Goal: Information Seeking & Learning: Learn about a topic

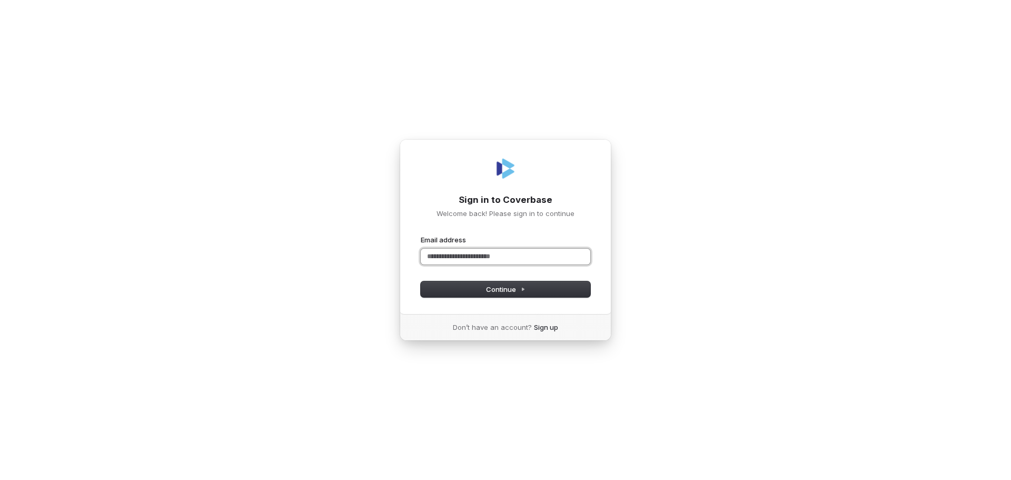
click at [475, 256] on input "Email address" at bounding box center [505, 256] width 169 height 16
click at [482, 297] on div "**********" at bounding box center [506, 226] width 212 height 175
click at [481, 293] on button "Continue" at bounding box center [505, 289] width 169 height 16
type input "**********"
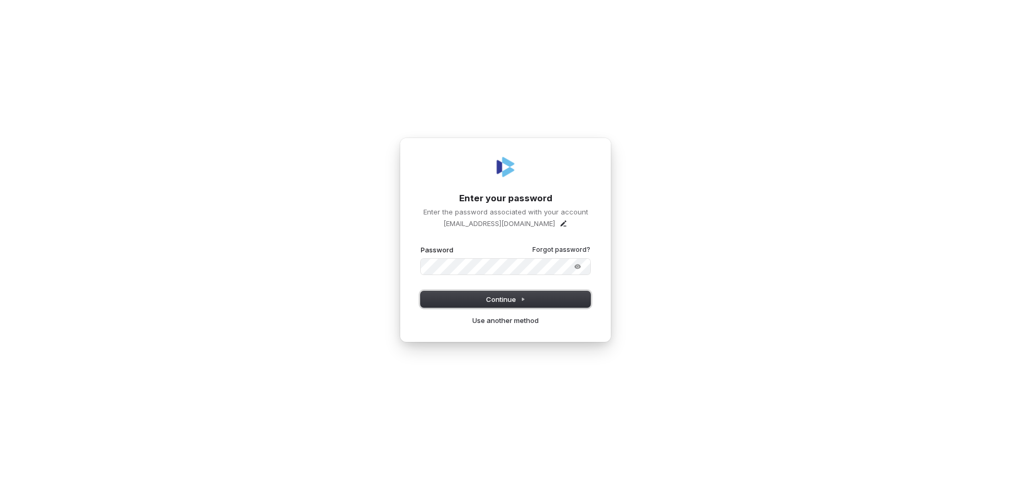
click at [502, 300] on span "Continue" at bounding box center [505, 298] width 39 height 9
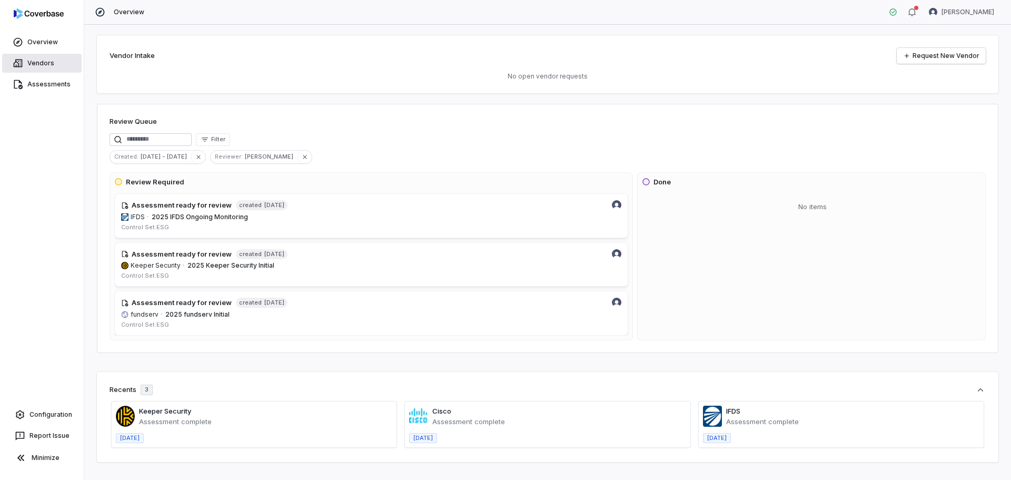
click at [37, 64] on link "Vendors" at bounding box center [41, 63] width 79 height 19
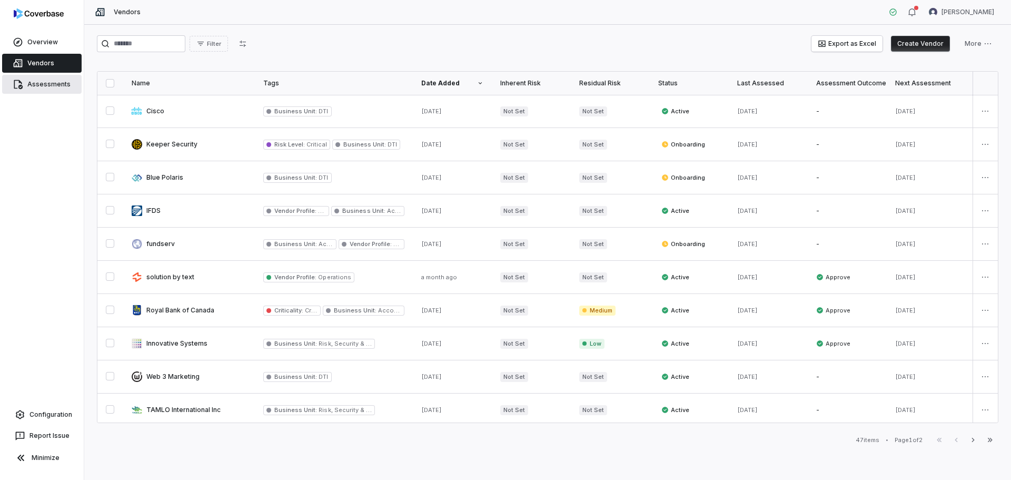
click at [53, 84] on link "Assessments" at bounding box center [41, 84] width 79 height 19
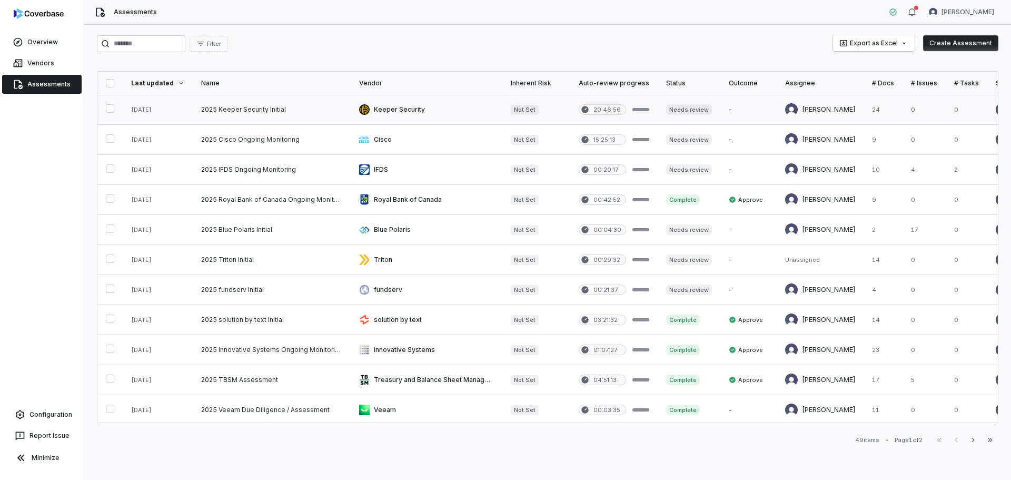
click at [243, 106] on link at bounding box center [272, 109] width 158 height 29
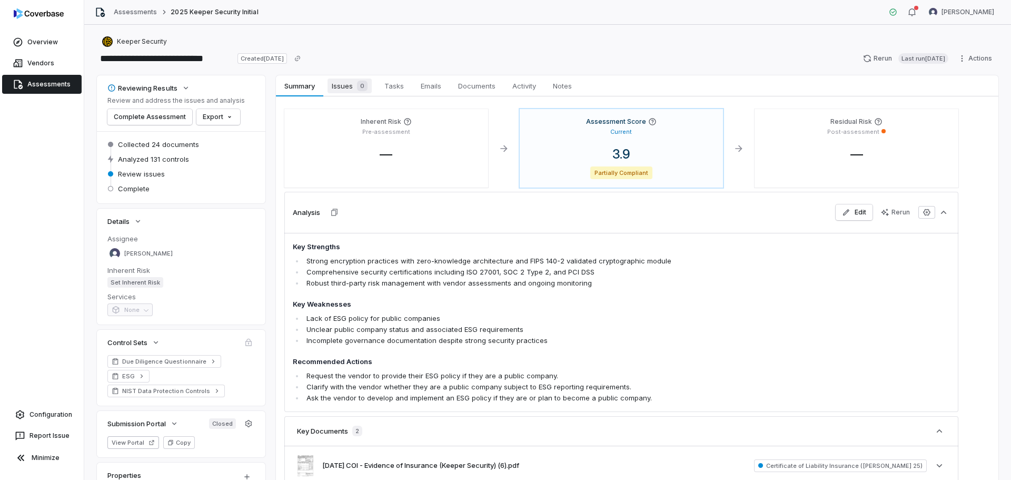
click at [346, 91] on span "Issues 0" at bounding box center [349, 85] width 44 height 15
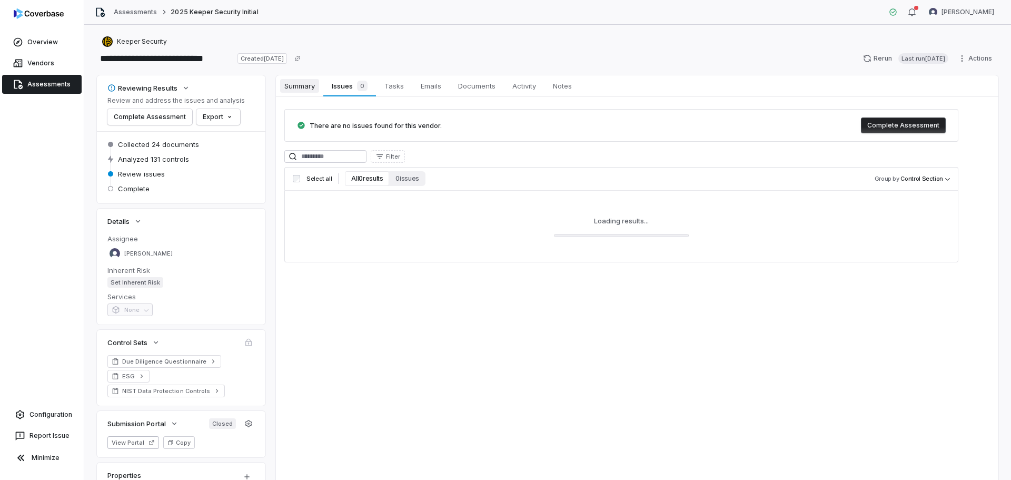
click at [304, 91] on span "Summary" at bounding box center [299, 86] width 39 height 14
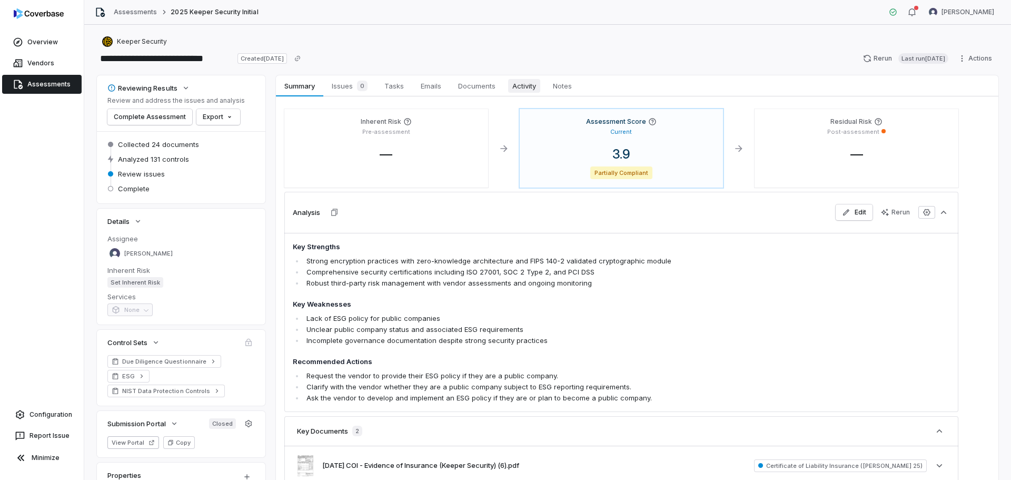
click at [535, 94] on link "Activity Activity" at bounding box center [524, 85] width 41 height 21
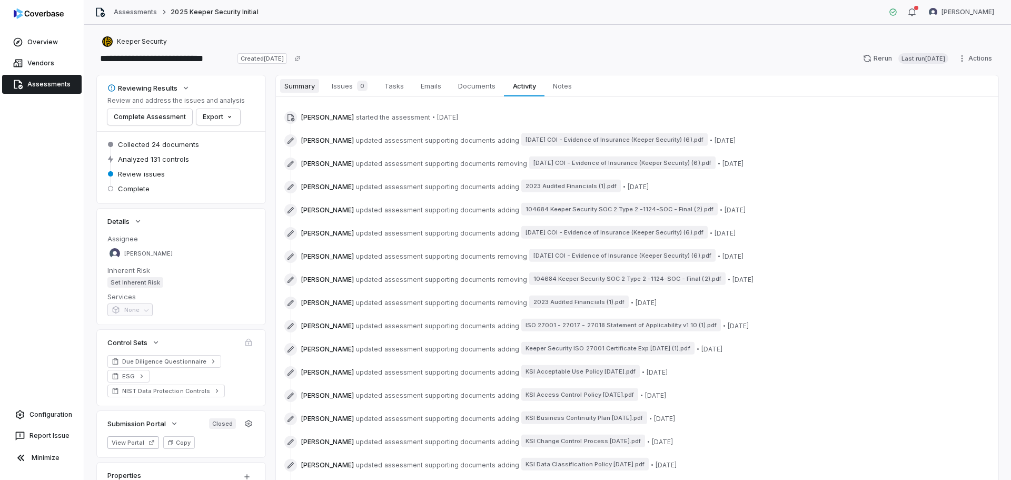
click at [296, 83] on span "Summary" at bounding box center [299, 86] width 39 height 14
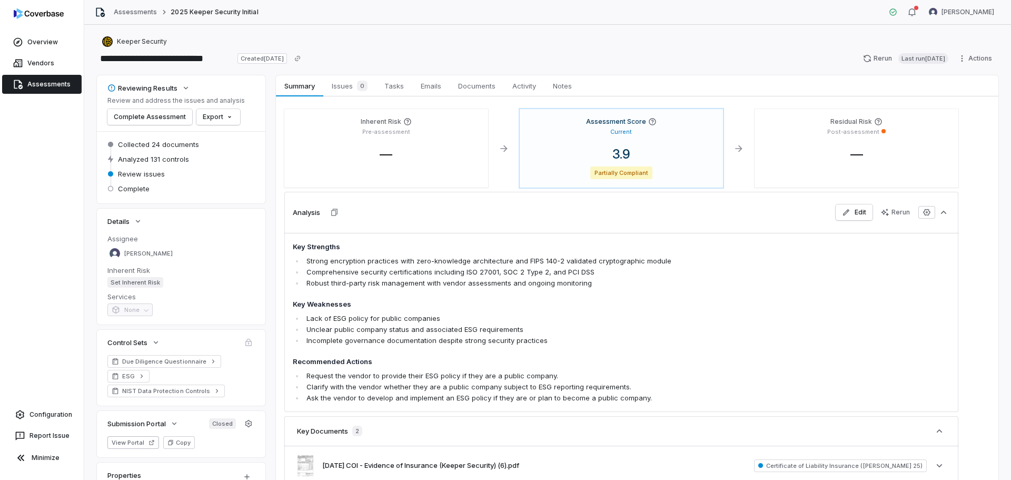
click at [135, 176] on span "Review issues" at bounding box center [141, 173] width 47 height 9
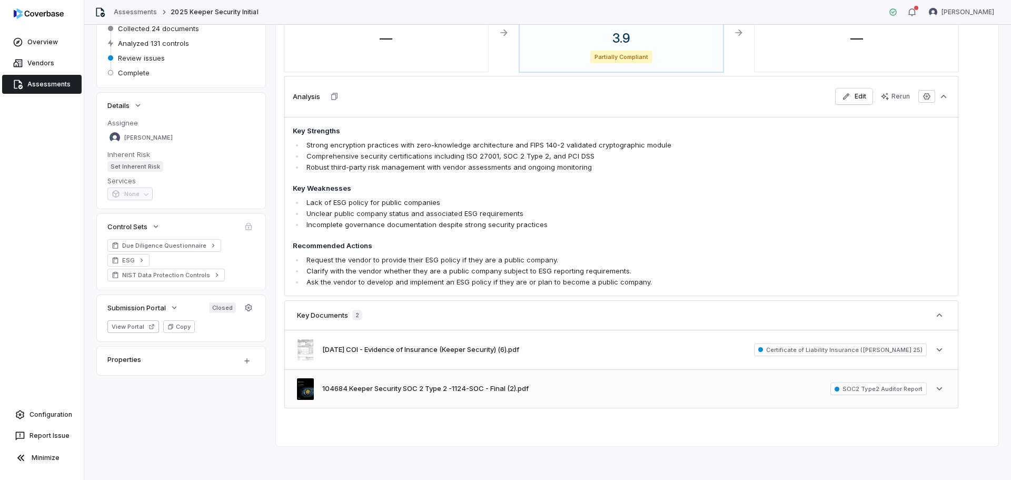
click at [537, 390] on div "104684 Keeper Security SOC 2 Type 2 -1124-SOC - Final (2).pdf SOC2 Type2 Audito…" at bounding box center [621, 389] width 674 height 38
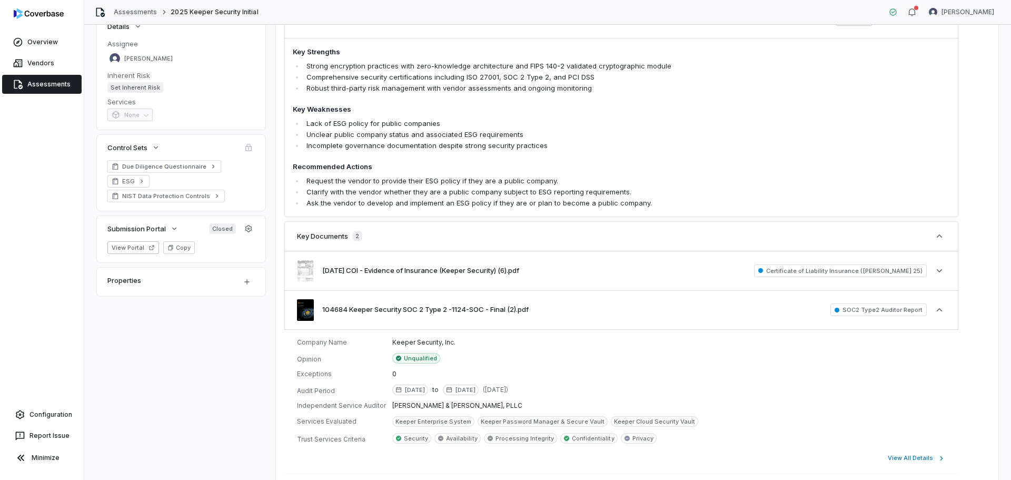
scroll to position [207, 0]
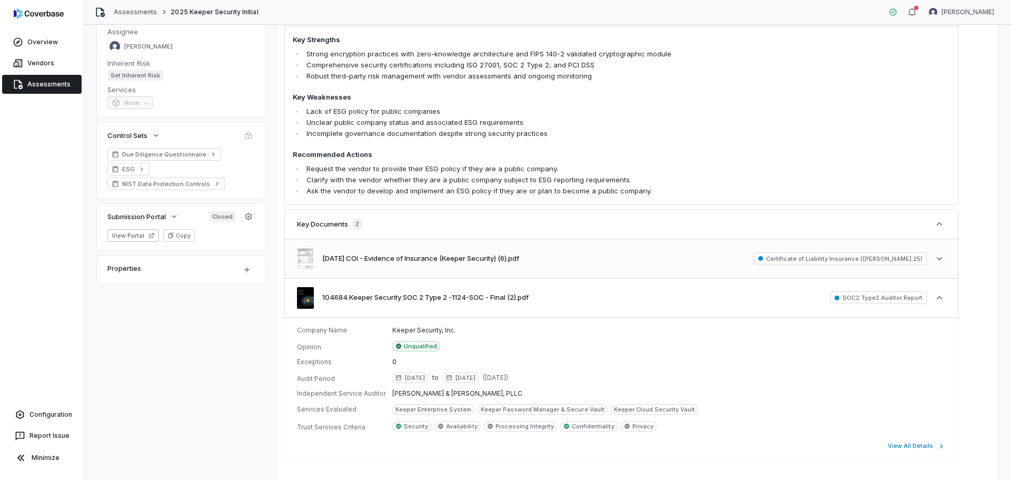
click at [575, 264] on div "[DATE] COI - Evidence of Insurance (Keeper Security) (6).pdf Certificate of Lia…" at bounding box center [621, 258] width 674 height 38
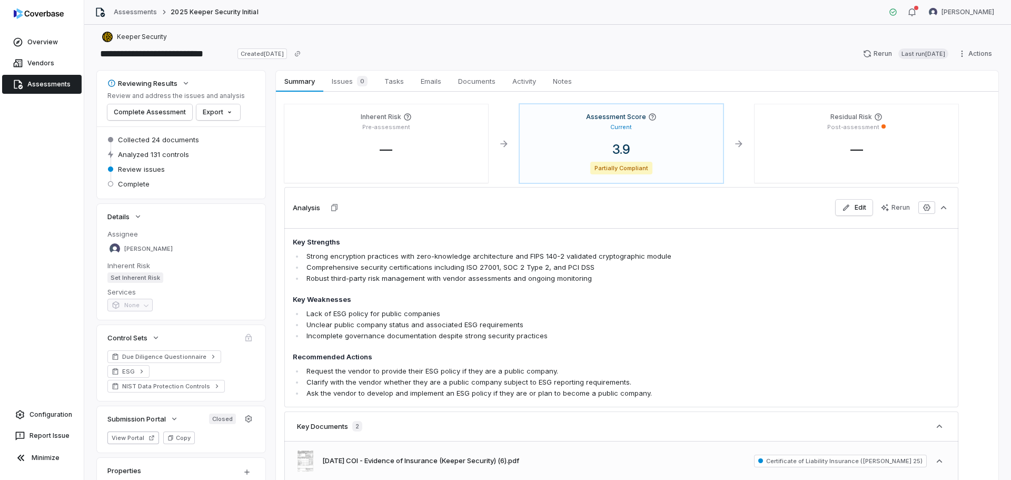
scroll to position [0, 0]
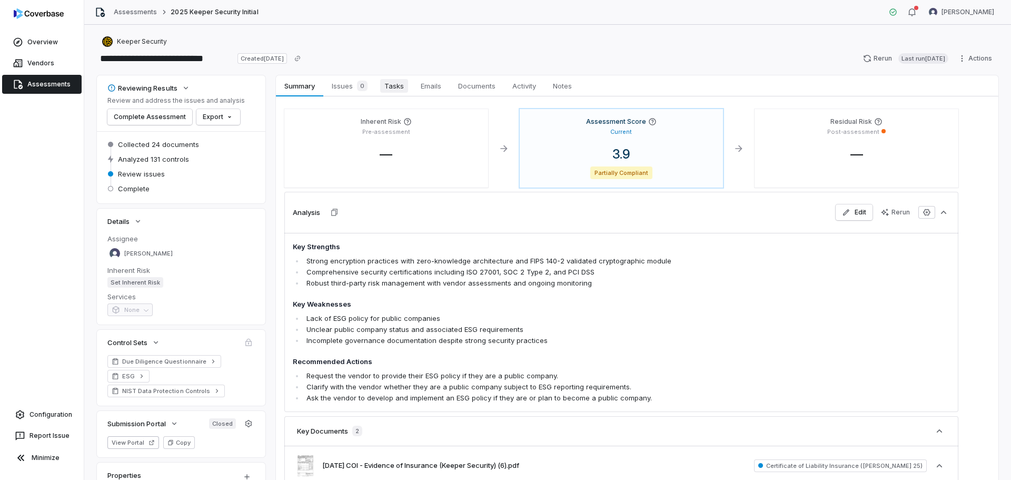
click at [392, 86] on span "Tasks" at bounding box center [394, 86] width 28 height 14
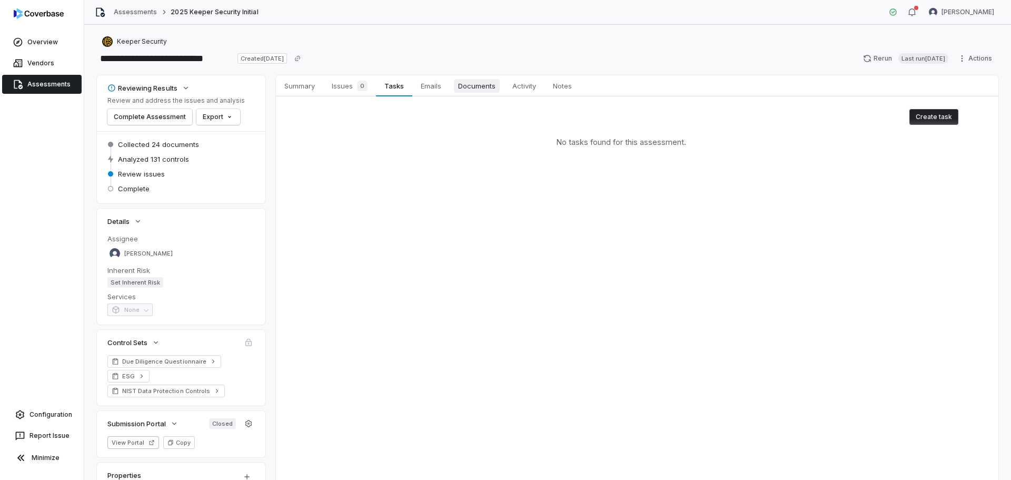
click at [479, 87] on span "Documents" at bounding box center [477, 86] width 46 height 14
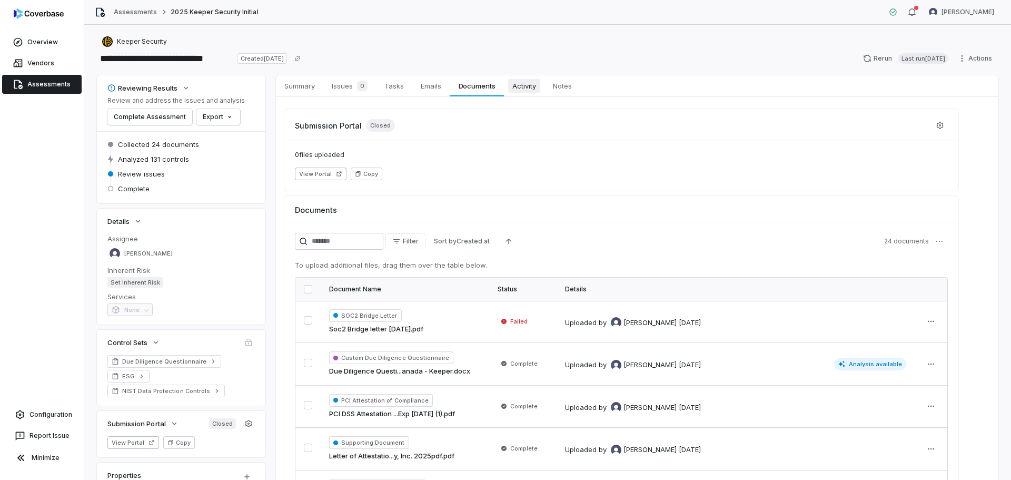
click at [522, 88] on span "Activity" at bounding box center [524, 86] width 32 height 14
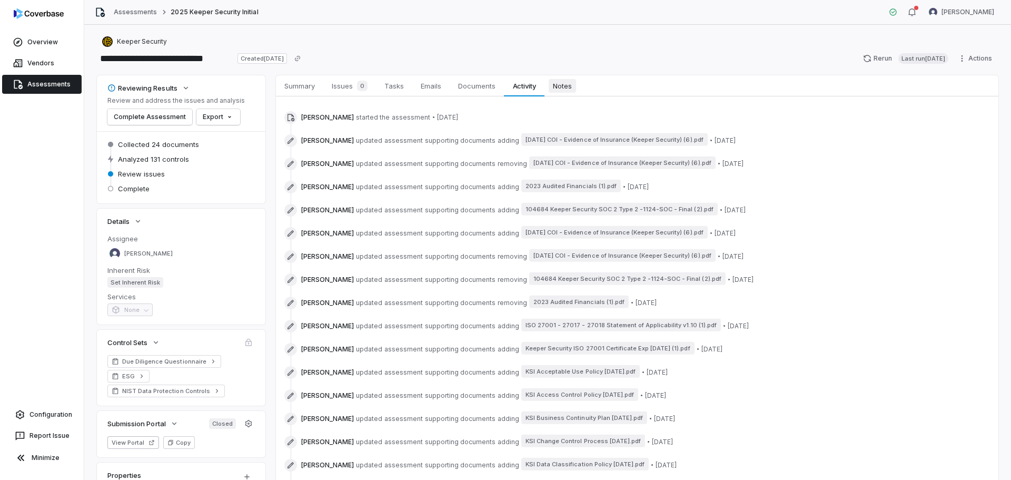
click at [560, 88] on span "Notes" at bounding box center [561, 86] width 27 height 14
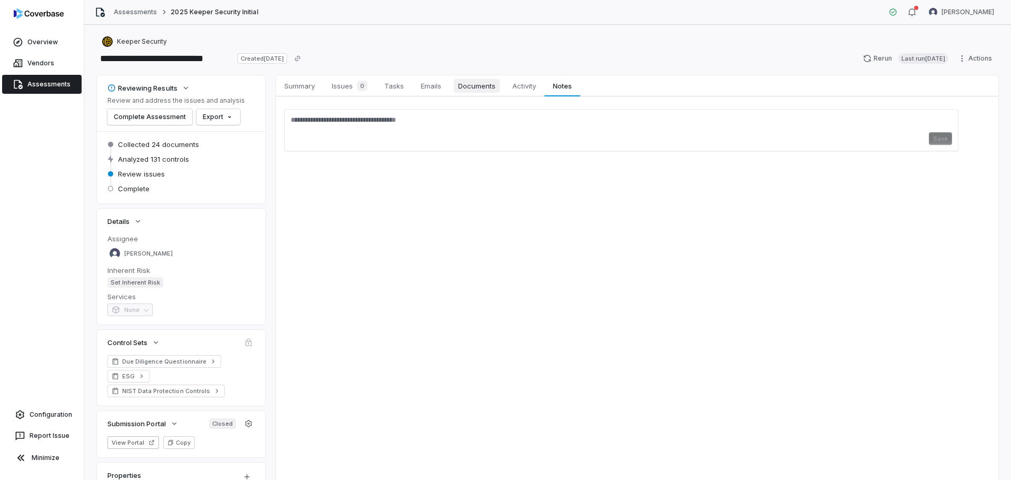
click at [478, 92] on span "Documents" at bounding box center [477, 86] width 46 height 14
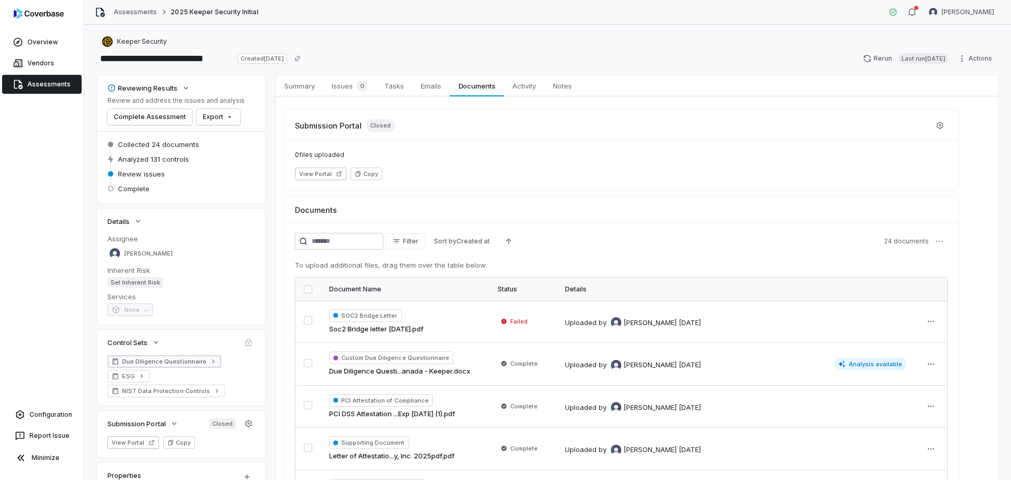
click at [138, 365] on span "Due Diligence Questionnaire" at bounding box center [164, 361] width 84 height 8
click at [307, 88] on span "Summary" at bounding box center [299, 86] width 39 height 14
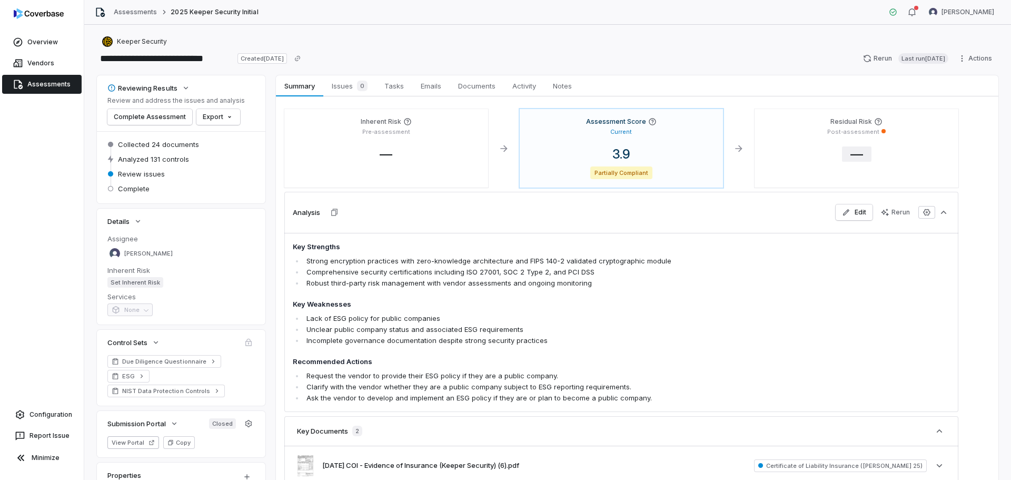
click at [849, 147] on span "—" at bounding box center [856, 153] width 29 height 15
click at [846, 128] on p "Post-assessment" at bounding box center [853, 132] width 52 height 8
click at [597, 124] on h4 "Assessment Score" at bounding box center [616, 121] width 60 height 8
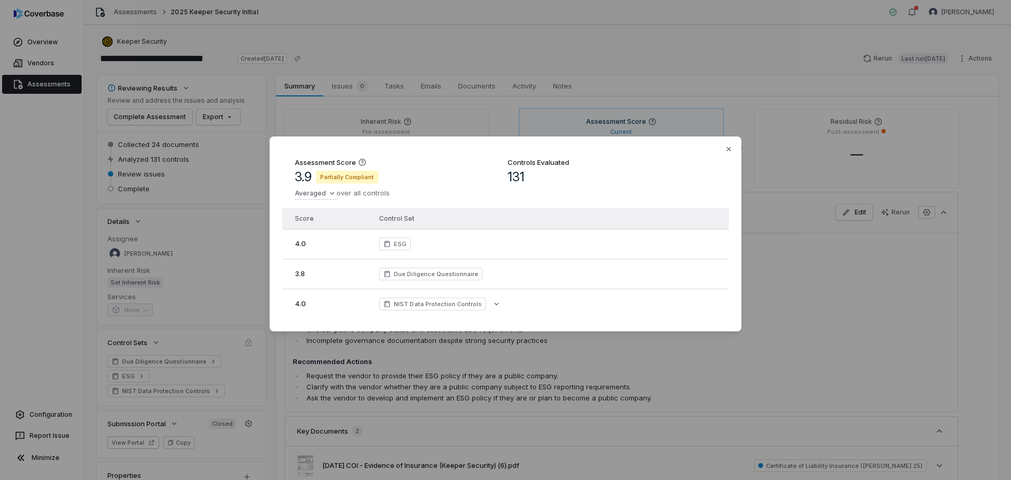
click at [596, 124] on div "Assessment Score 3.9 Partially Compliant Averaged over all controls Controls Ev…" at bounding box center [505, 239] width 1011 height 241
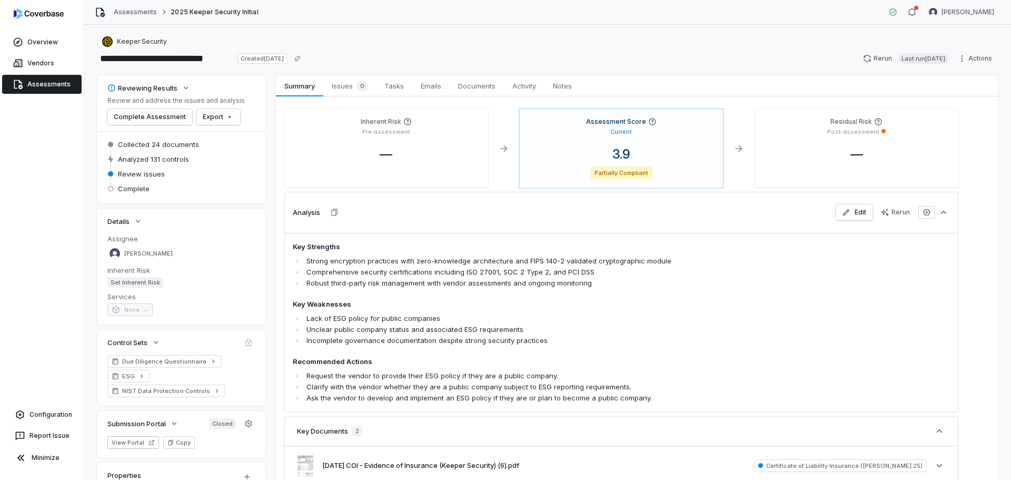
drag, startPoint x: 382, startPoint y: 124, endPoint x: 368, endPoint y: 124, distance: 13.7
click at [382, 124] on div "Inherent Risk Pre-assessment —" at bounding box center [386, 148] width 204 height 78
click at [299, 208] on h3 "Analysis" at bounding box center [306, 211] width 27 height 9
click at [647, 226] on div "Analysis Edit Rerun" at bounding box center [621, 212] width 674 height 41
click at [854, 213] on button "Edit" at bounding box center [853, 212] width 37 height 16
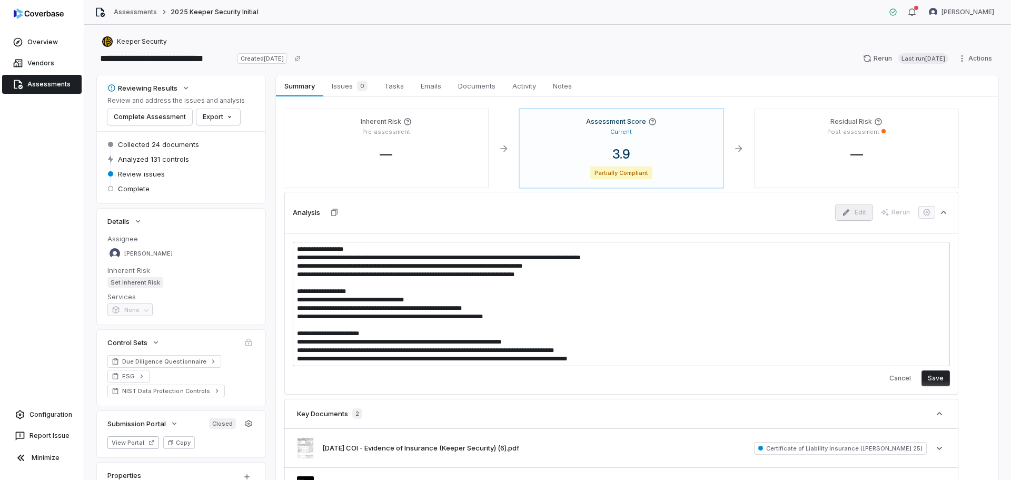
click at [601, 212] on div "Analysis Edit Rerun" at bounding box center [621, 212] width 674 height 41
click at [902, 377] on button "Cancel" at bounding box center [900, 378] width 34 height 16
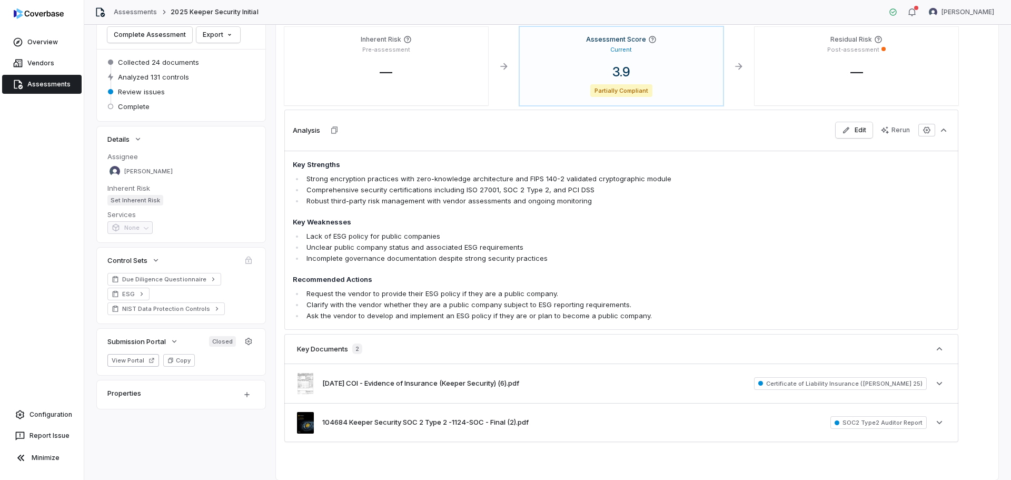
scroll to position [105, 0]
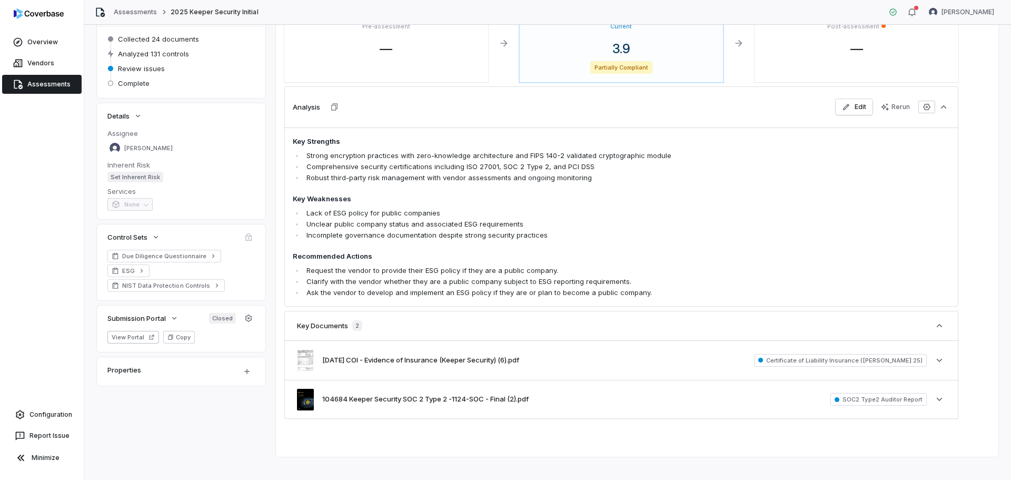
click at [320, 323] on h3 "Key Documents" at bounding box center [322, 325] width 51 height 9
click at [943, 109] on icon "button" at bounding box center [943, 107] width 11 height 11
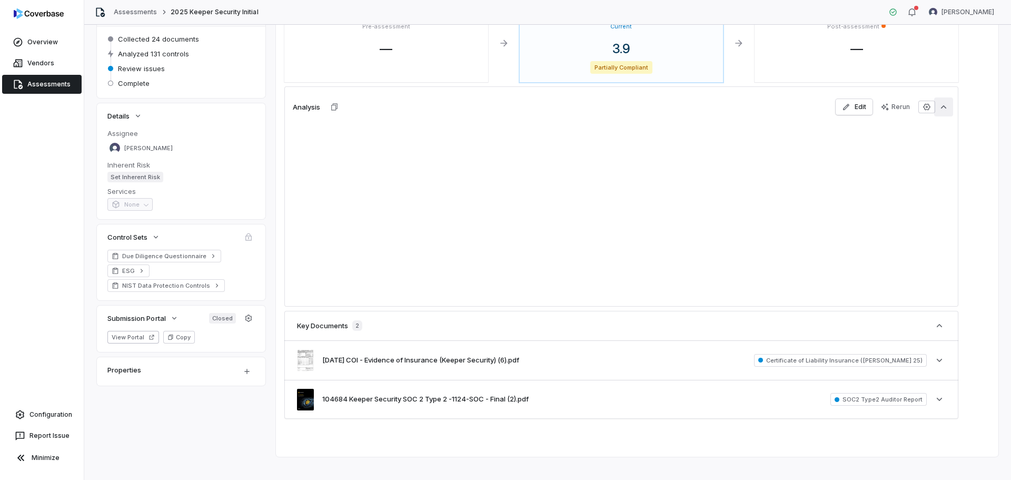
scroll to position [45, 0]
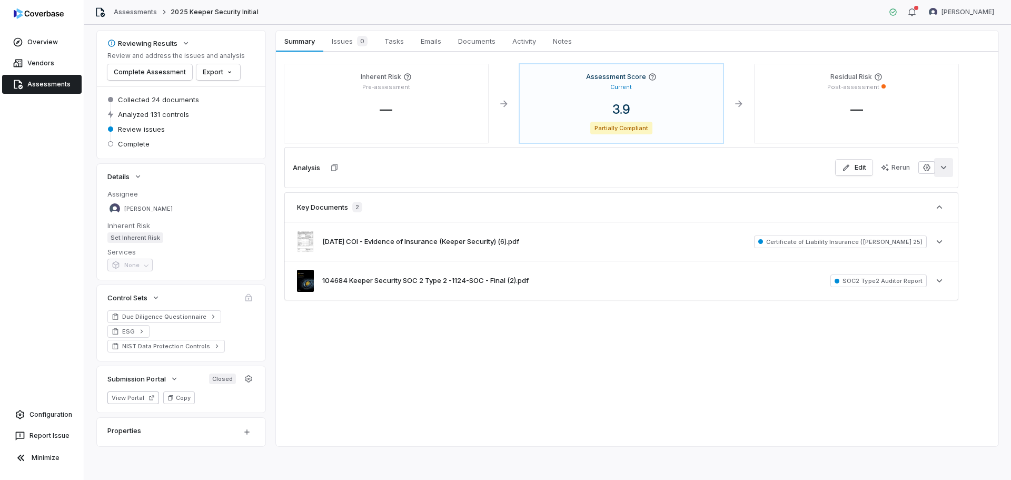
click at [942, 167] on icon "button" at bounding box center [944, 167] width 6 height 3
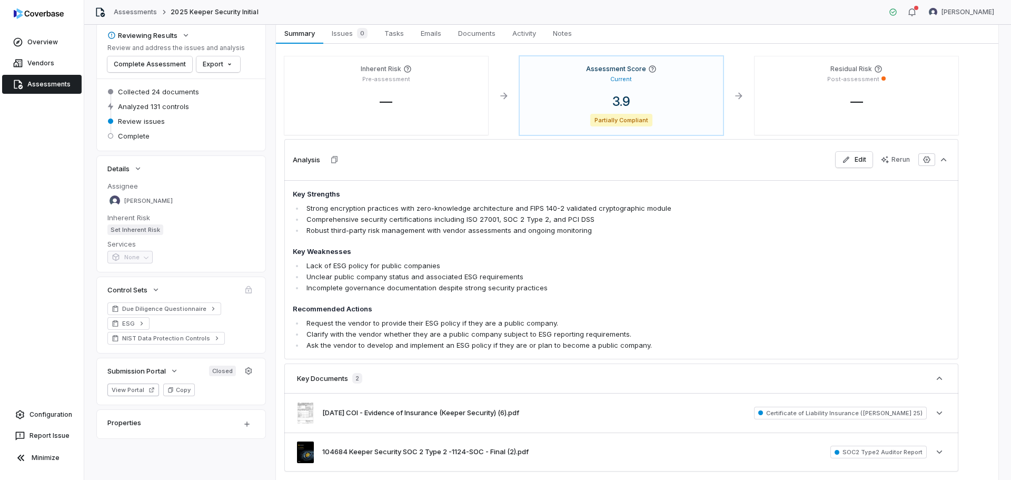
scroll to position [0, 0]
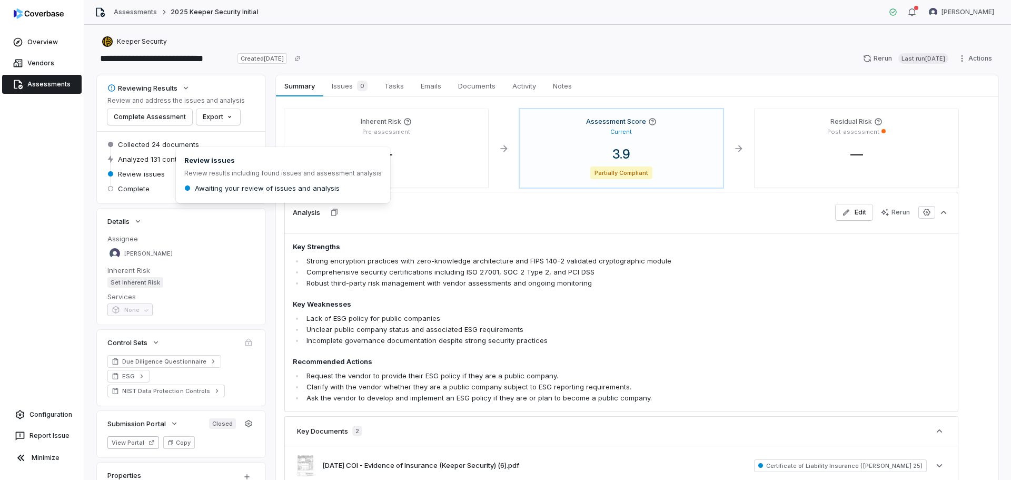
click at [263, 185] on span "Awaiting your review of issues and analysis" at bounding box center [267, 187] width 145 height 9
click at [336, 86] on span "Issues 0" at bounding box center [349, 85] width 44 height 15
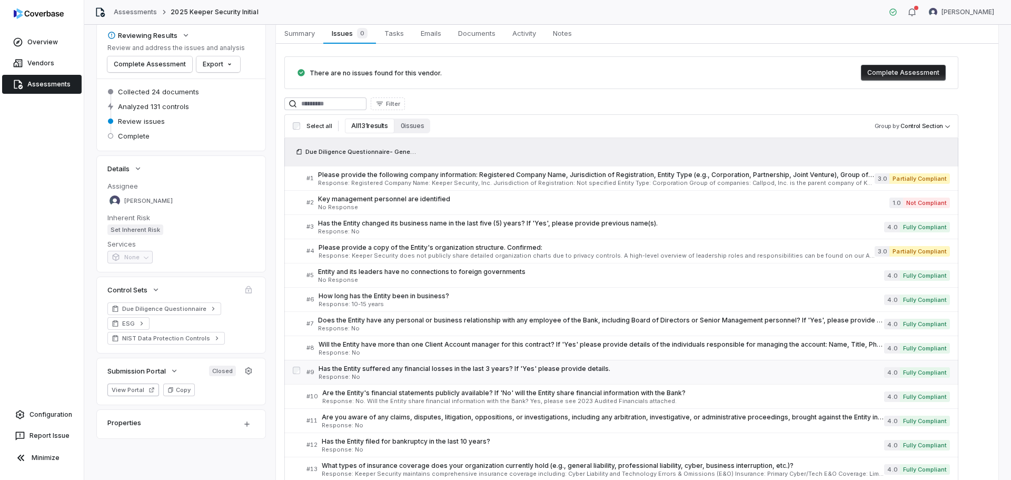
scroll to position [105, 0]
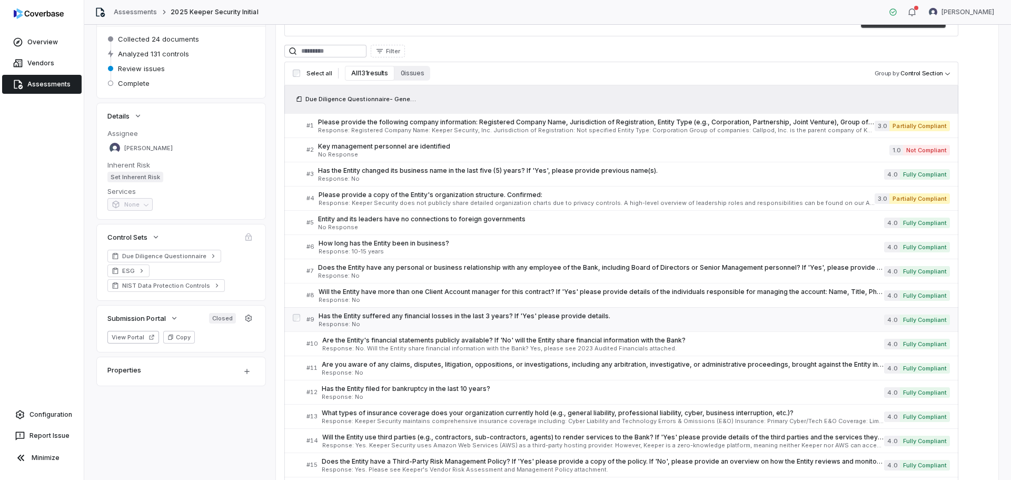
click at [453, 314] on span "Has the Entity suffered any financial losses in the last 3 years? If 'Yes' plea…" at bounding box center [600, 316] width 565 height 8
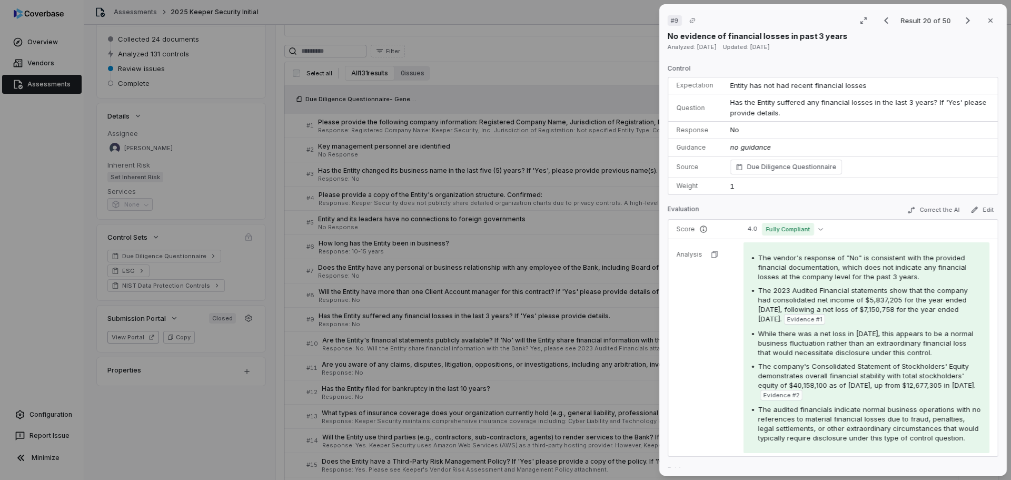
scroll to position [53, 0]
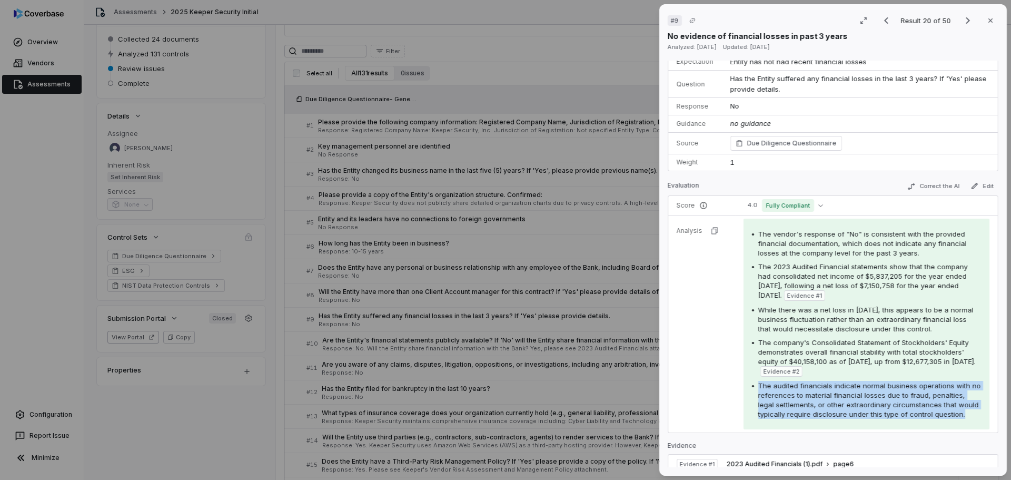
drag, startPoint x: 757, startPoint y: 383, endPoint x: 873, endPoint y: 418, distance: 120.6
click at [873, 418] on div "The audited financials indicate normal business operations with no references t…" at bounding box center [866, 400] width 229 height 38
click at [987, 28] on button "Close" at bounding box center [990, 20] width 22 height 22
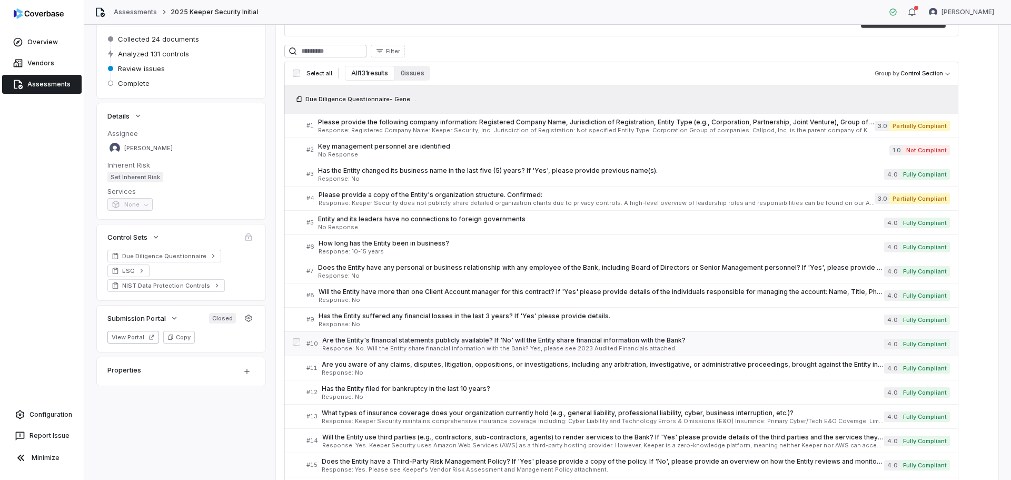
click at [788, 347] on span "Response: No. Will the Entity share financial information with the Bank? Yes, p…" at bounding box center [603, 348] width 562 height 6
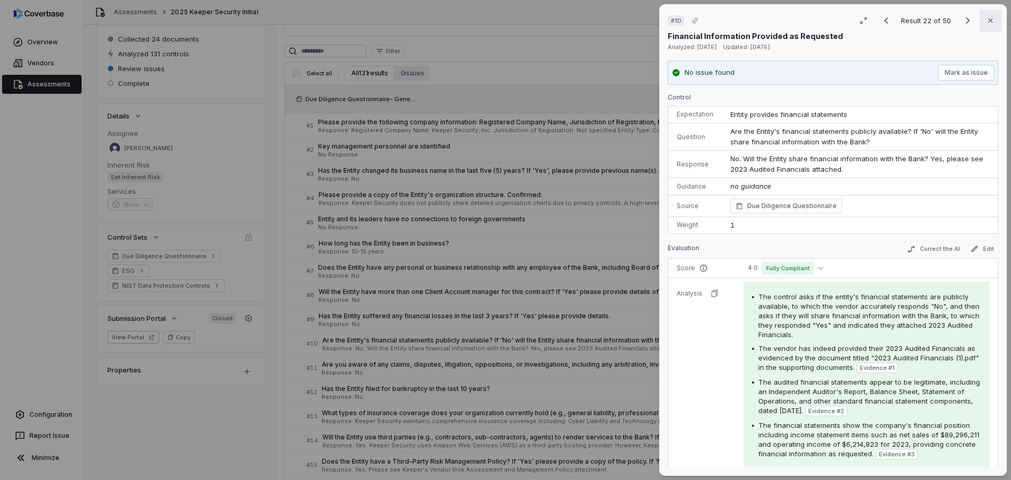
click at [986, 19] on icon "button" at bounding box center [990, 20] width 8 height 8
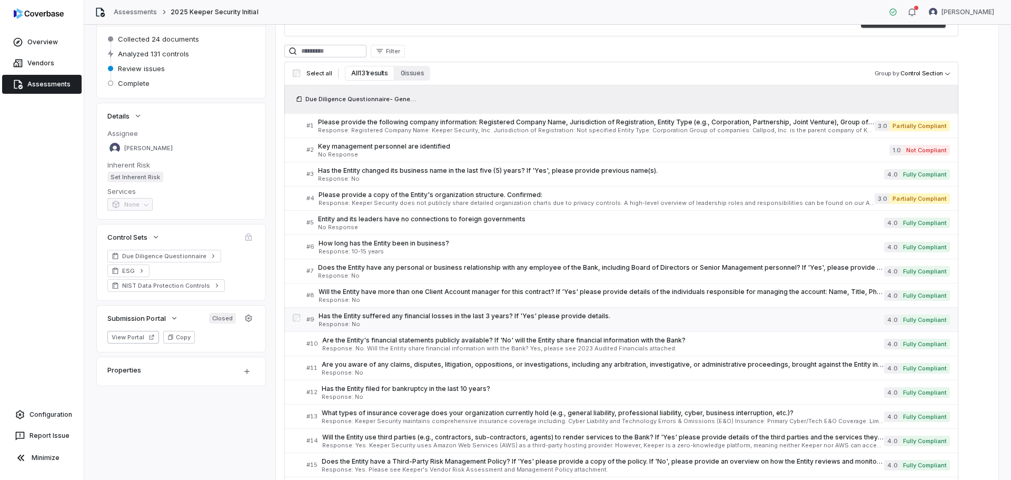
click at [364, 317] on span "Has the Entity suffered any financial losses in the last 3 years? If 'Yes' plea…" at bounding box center [600, 316] width 565 height 8
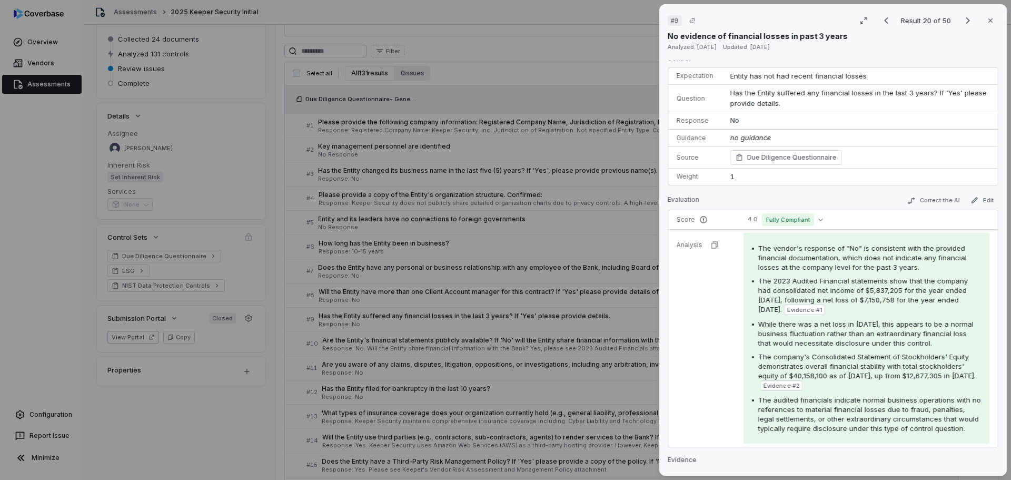
scroll to position [53, 0]
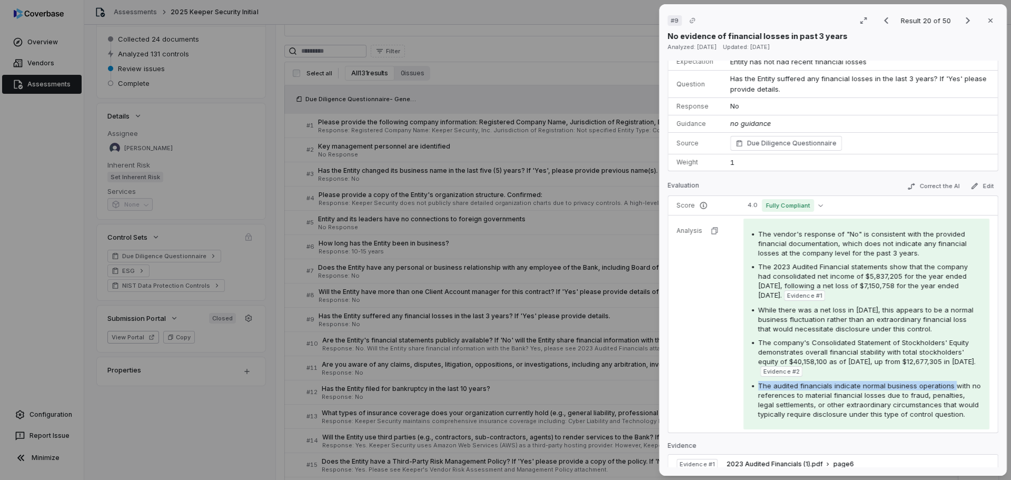
drag, startPoint x: 756, startPoint y: 385, endPoint x: 950, endPoint y: 389, distance: 193.2
click at [950, 389] on div "The audited financials indicate normal business operations with no references t…" at bounding box center [866, 400] width 229 height 38
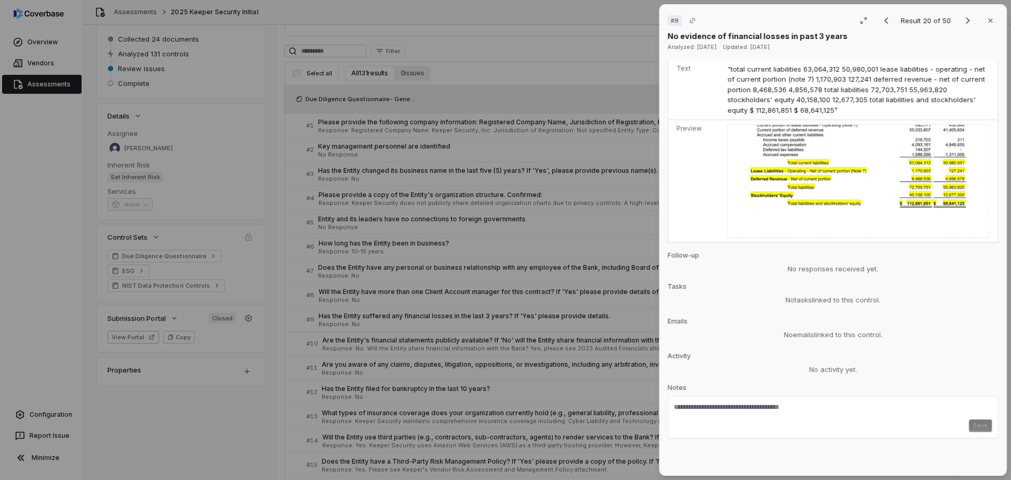
scroll to position [483, 0]
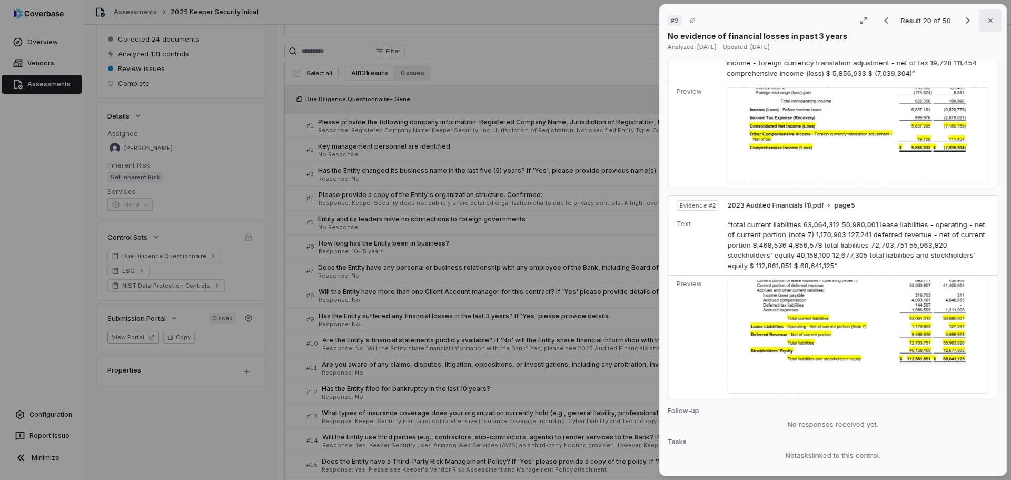
click at [980, 24] on button "Close" at bounding box center [990, 20] width 22 height 22
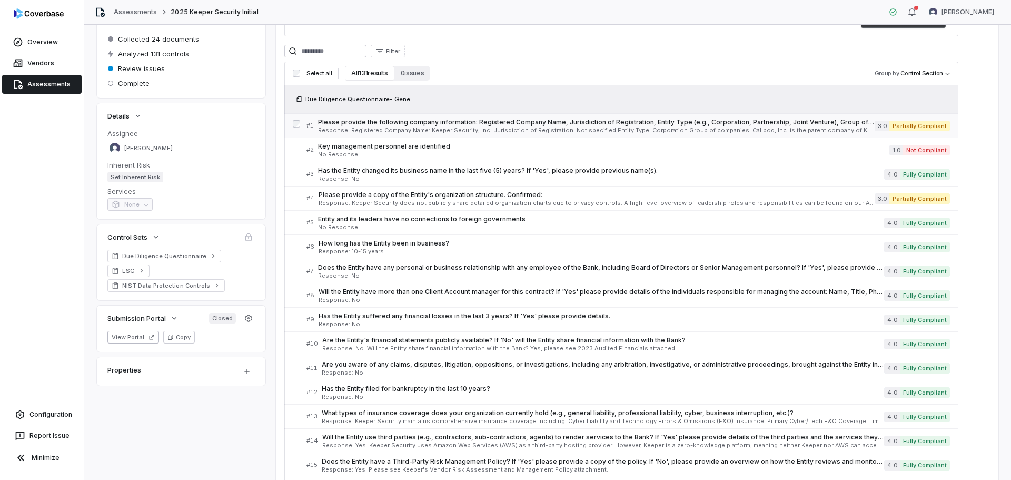
click at [490, 127] on div "Please provide the following company information: Registered Company Name, Juri…" at bounding box center [596, 125] width 556 height 15
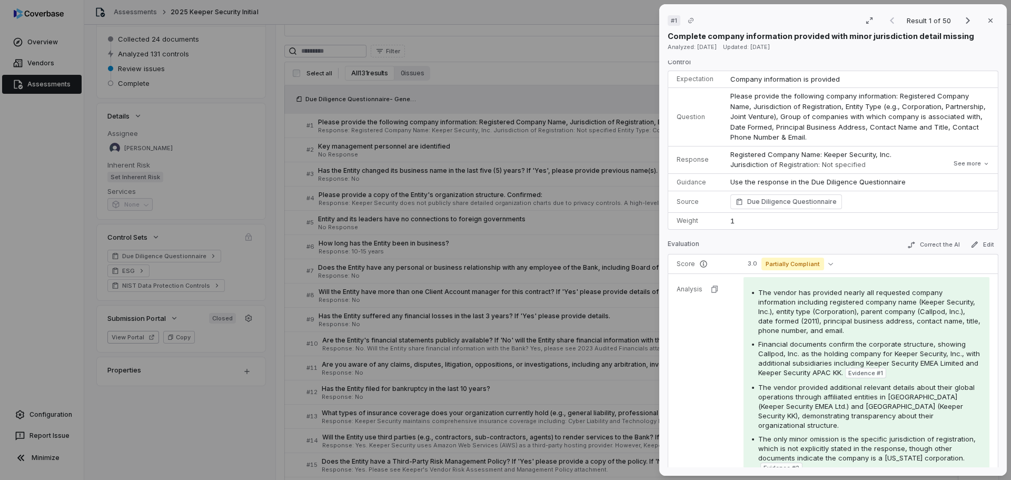
scroll to position [53, 0]
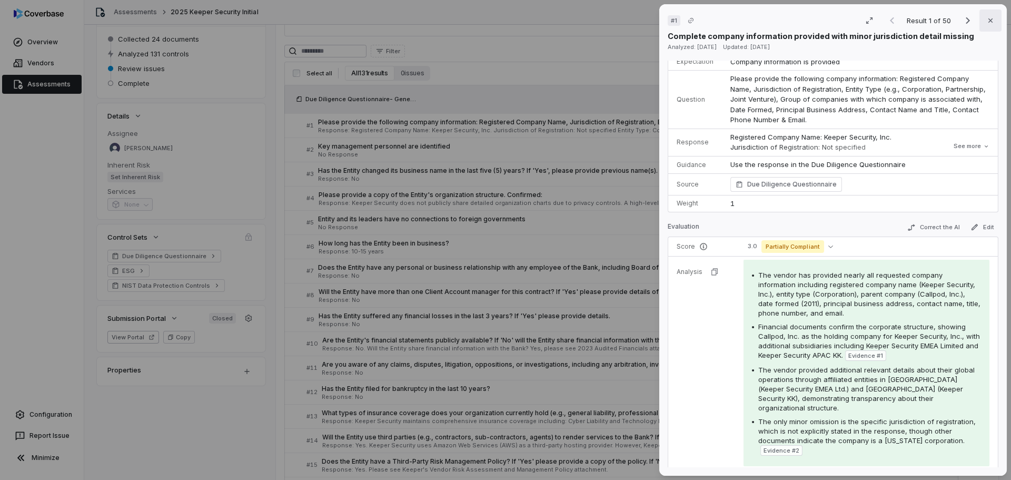
click at [979, 25] on button "Close" at bounding box center [990, 20] width 22 height 22
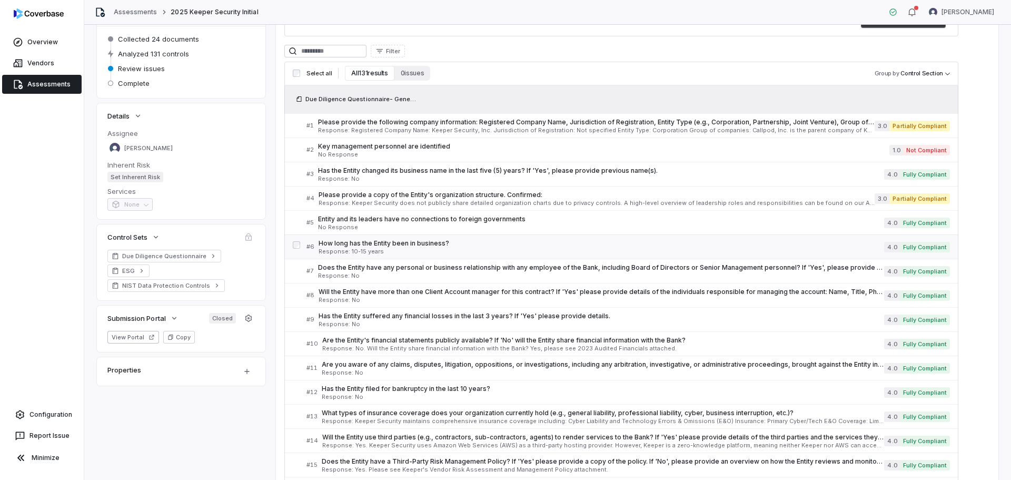
click at [455, 248] on div "How long has the Entity been in business? Response: 10-15 years" at bounding box center [600, 246] width 565 height 15
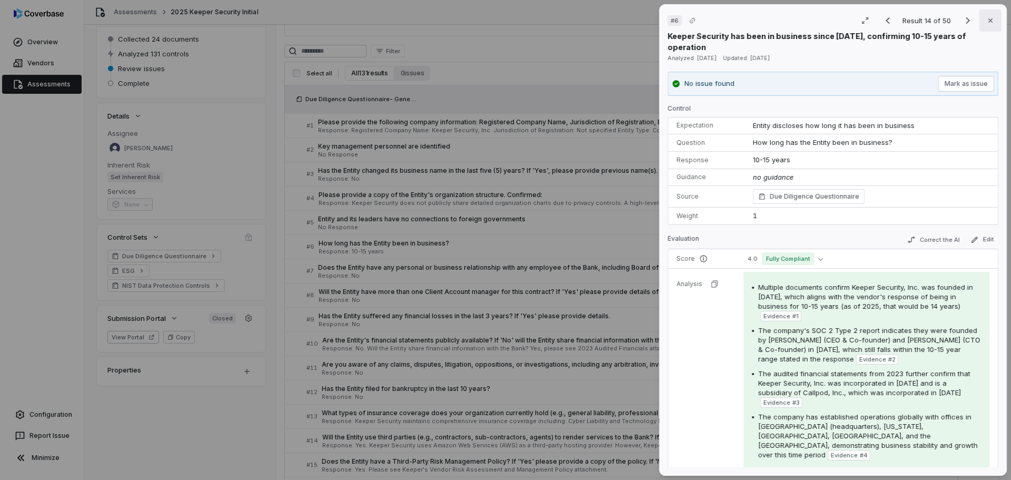
click at [988, 20] on icon "button" at bounding box center [990, 20] width 4 height 4
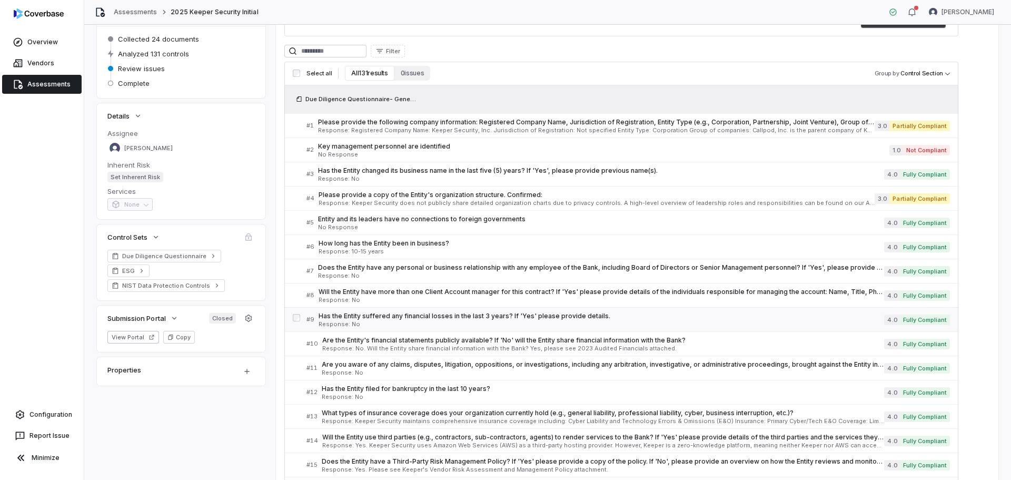
click at [494, 314] on span "Has the Entity suffered any financial losses in the last 3 years? If 'Yes' plea…" at bounding box center [600, 316] width 565 height 8
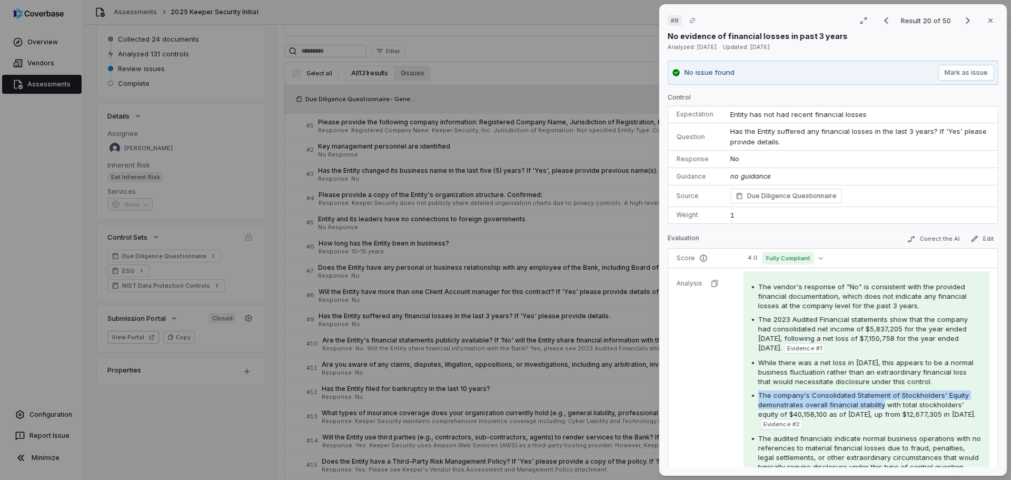
drag, startPoint x: 882, startPoint y: 402, endPoint x: 748, endPoint y: 397, distance: 133.8
click at [748, 397] on div "The vendor's response of "No" is consistent with the provided financial documen…" at bounding box center [866, 376] width 246 height 211
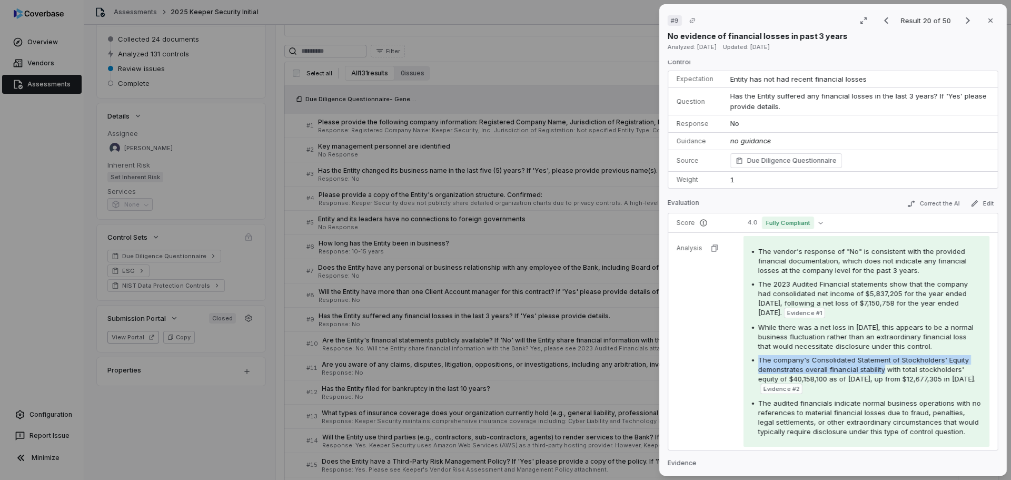
scroll to position [53, 0]
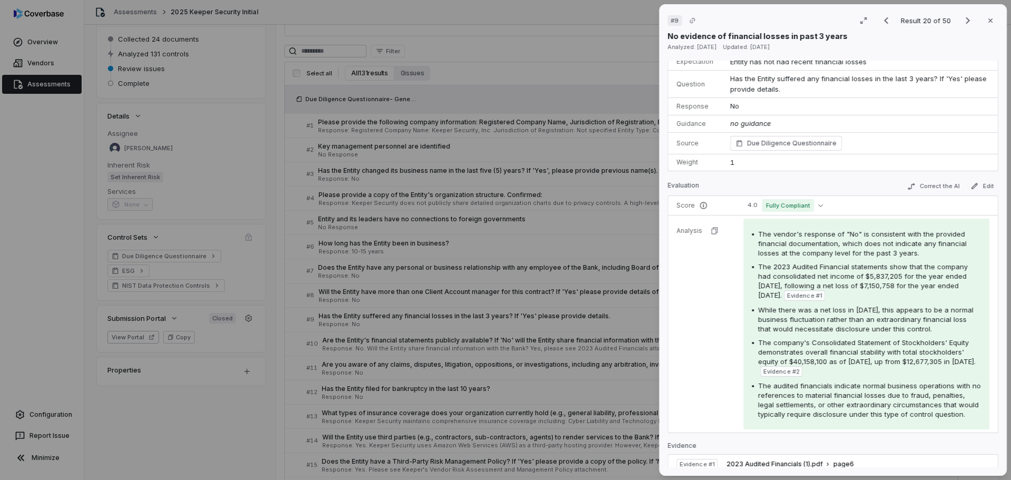
click at [895, 418] on div "The audited financials indicate normal business operations with no references t…" at bounding box center [869, 400] width 223 height 38
drag, startPoint x: 757, startPoint y: 384, endPoint x: 930, endPoint y: 384, distance: 172.7
click at [930, 384] on span "The audited financials indicate normal business operations with no references t…" at bounding box center [869, 399] width 223 height 37
click at [885, 397] on span "The audited financials indicate normal business operations with no references t…" at bounding box center [869, 399] width 223 height 37
drag, startPoint x: 889, startPoint y: 397, endPoint x: 739, endPoint y: 394, distance: 149.5
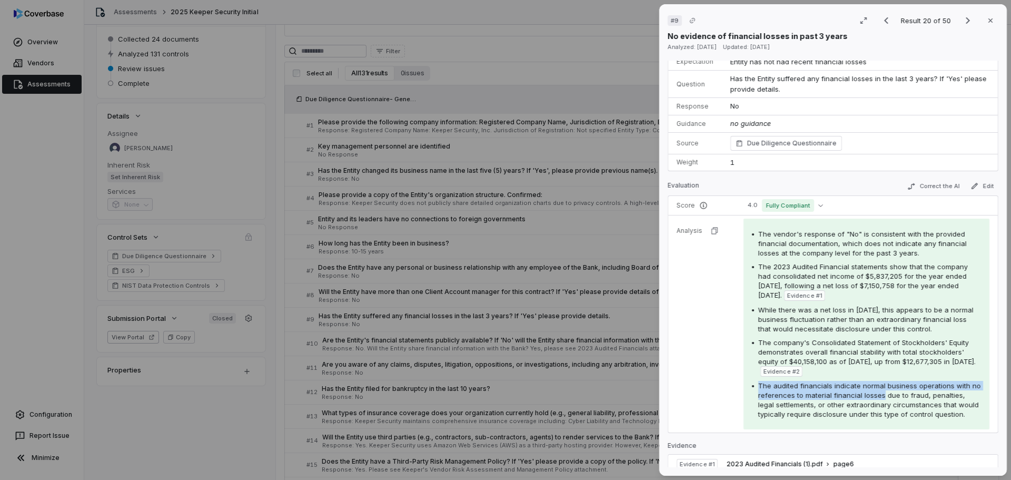
click at [739, 394] on td "The vendor's response of "No" is consistent with the provided financial documen…" at bounding box center [866, 323] width 263 height 217
copy div "The audited financials indicate normal business operations with no references t…"
click at [988, 24] on icon "button" at bounding box center [990, 20] width 8 height 8
